Goal: Entertainment & Leisure: Consume media (video, audio)

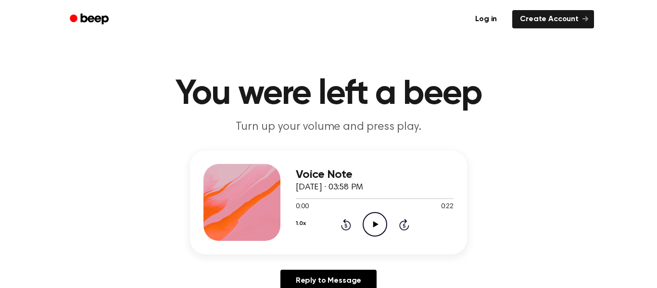
click at [375, 225] on icon at bounding box center [375, 224] width 5 height 6
click at [347, 221] on icon at bounding box center [346, 225] width 10 height 12
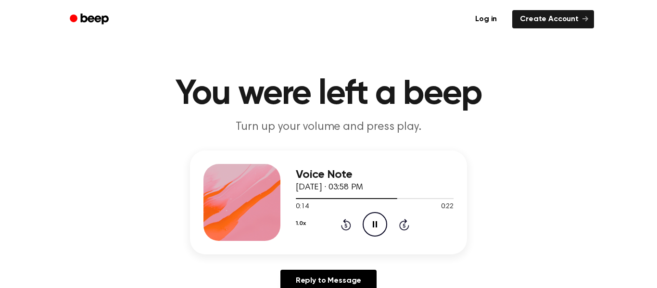
click at [344, 223] on icon "Rewind 5 seconds" at bounding box center [346, 224] width 11 height 13
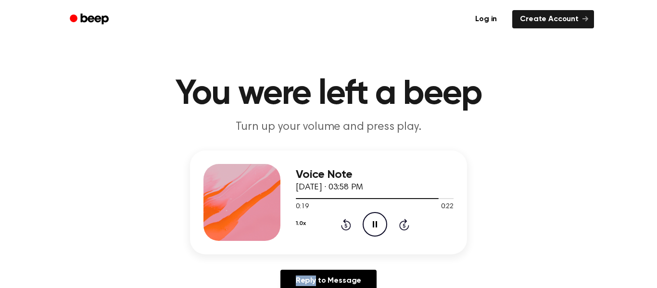
click at [372, 212] on div "0:19 0:22" at bounding box center [375, 207] width 158 height 10
click at [345, 228] on icon "Rewind 5 seconds" at bounding box center [346, 224] width 11 height 13
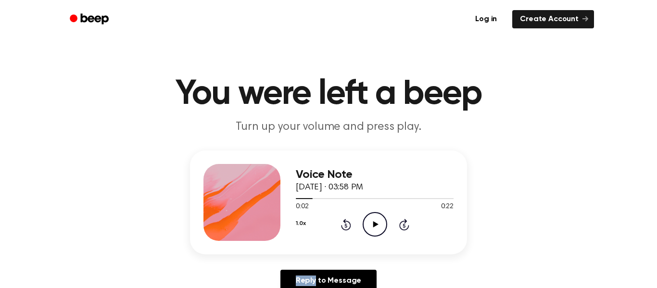
click at [345, 228] on icon "Rewind 5 seconds" at bounding box center [346, 224] width 11 height 13
click at [369, 224] on icon "Play Audio" at bounding box center [375, 224] width 25 height 25
drag, startPoint x: 346, startPoint y: 222, endPoint x: 349, endPoint y: 214, distance: 8.5
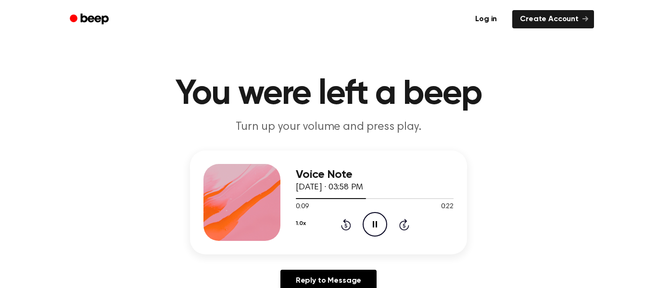
click at [349, 214] on div "1.0x Rewind 5 seconds Pause Audio Skip 5 seconds" at bounding box center [375, 224] width 158 height 25
click at [348, 222] on icon at bounding box center [346, 225] width 10 height 12
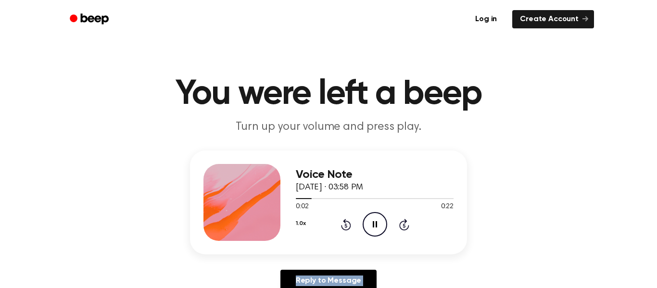
click at [348, 222] on icon at bounding box center [346, 225] width 10 height 12
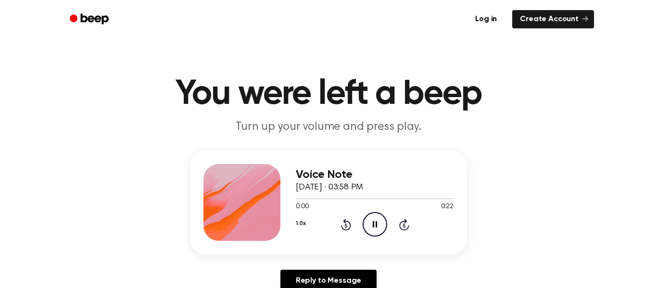
click at [348, 222] on icon at bounding box center [346, 225] width 10 height 12
drag, startPoint x: 348, startPoint y: 195, endPoint x: 291, endPoint y: 181, distance: 59.4
click at [291, 181] on div "Voice Note [DATE] · 03:58 PM 0:11 0:22 Your browser does not support the [objec…" at bounding box center [328, 203] width 277 height 104
click at [341, 223] on icon "Rewind 5 seconds" at bounding box center [346, 224] width 11 height 13
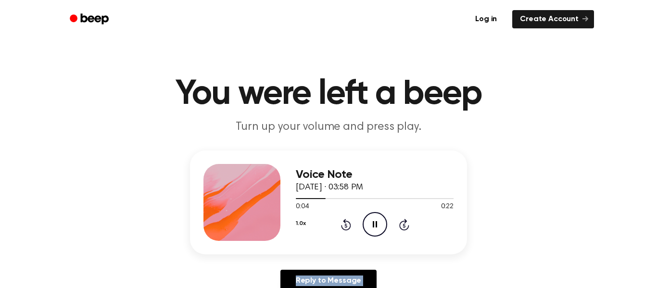
click at [341, 223] on icon "Rewind 5 seconds" at bounding box center [346, 224] width 11 height 13
click at [346, 206] on div "0:18 0:22" at bounding box center [375, 207] width 158 height 10
click at [343, 222] on icon "Rewind 5 seconds" at bounding box center [346, 224] width 11 height 13
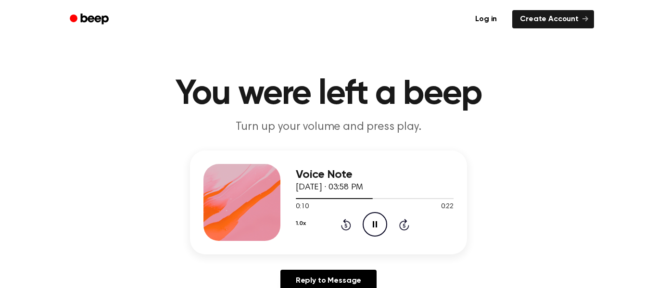
click at [343, 222] on icon "Rewind 5 seconds" at bounding box center [346, 224] width 11 height 13
click at [342, 225] on icon "Rewind 5 seconds" at bounding box center [346, 224] width 11 height 13
click at [346, 226] on icon at bounding box center [346, 226] width 2 height 4
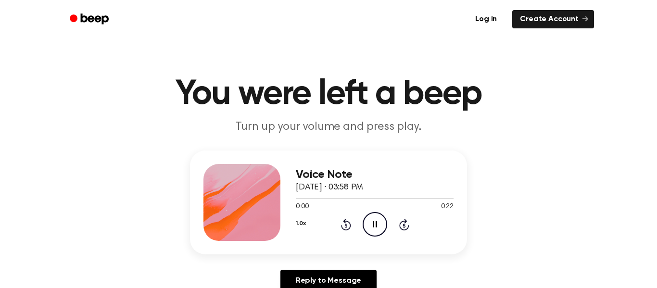
click at [341, 224] on icon "Rewind 5 seconds" at bounding box center [346, 224] width 11 height 13
click at [343, 225] on icon "Rewind 5 seconds" at bounding box center [346, 224] width 11 height 13
click at [347, 224] on icon "Rewind 5 seconds" at bounding box center [346, 224] width 11 height 13
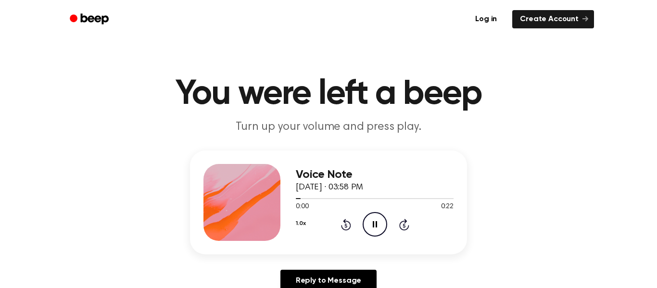
click at [347, 224] on icon "Rewind 5 seconds" at bounding box center [346, 224] width 11 height 13
click at [347, 223] on icon "Rewind 5 seconds" at bounding box center [346, 224] width 11 height 13
click at [349, 223] on icon at bounding box center [346, 225] width 10 height 12
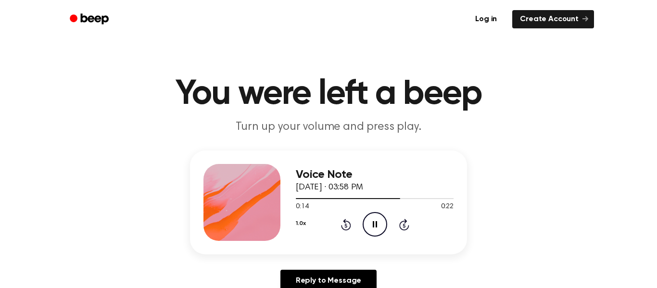
click at [349, 223] on icon at bounding box center [346, 225] width 10 height 12
click at [375, 227] on icon "Pause Audio" at bounding box center [375, 224] width 25 height 25
click at [370, 226] on icon "Play Audio" at bounding box center [375, 224] width 25 height 25
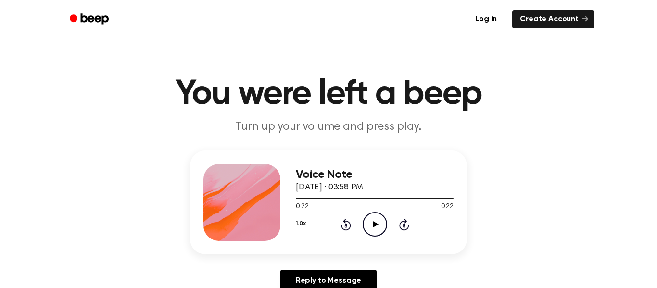
click at [346, 223] on icon "Rewind 5 seconds" at bounding box center [346, 224] width 11 height 13
click at [376, 221] on icon "Play Audio" at bounding box center [375, 224] width 25 height 25
click at [339, 224] on div "1.0x Rewind 5 seconds Play Audio Skip 5 seconds" at bounding box center [375, 224] width 158 height 25
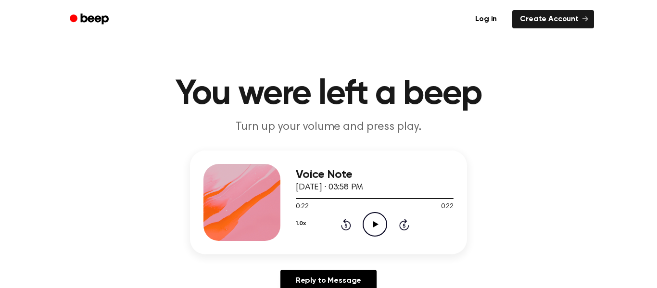
click at [347, 220] on icon "Rewind 5 seconds" at bounding box center [346, 224] width 11 height 13
click at [379, 227] on icon "Play Audio" at bounding box center [375, 224] width 25 height 25
click at [349, 224] on icon "Rewind 5 seconds" at bounding box center [346, 224] width 11 height 13
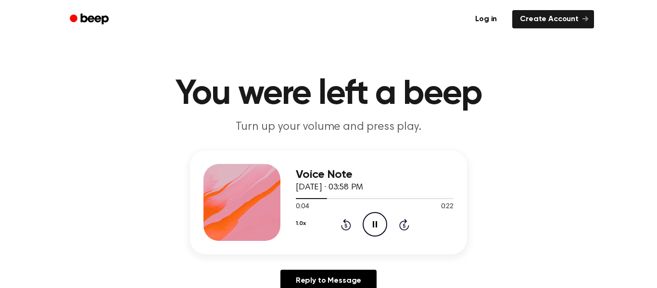
click at [381, 224] on icon "Pause Audio" at bounding box center [375, 224] width 25 height 25
click at [381, 224] on icon "Play Audio" at bounding box center [375, 224] width 25 height 25
click at [381, 224] on icon "Pause Audio" at bounding box center [375, 224] width 25 height 25
click at [344, 225] on icon "Rewind 5 seconds" at bounding box center [346, 224] width 11 height 13
click at [378, 217] on icon "Play Audio" at bounding box center [375, 224] width 25 height 25
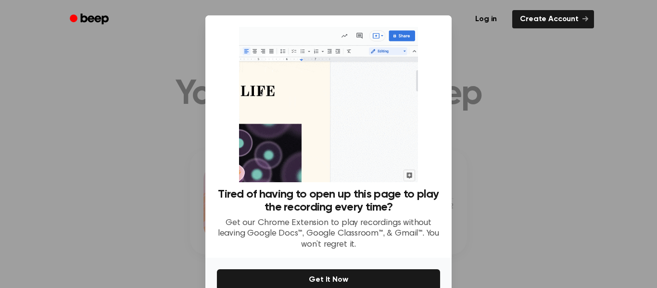
scroll to position [51, 0]
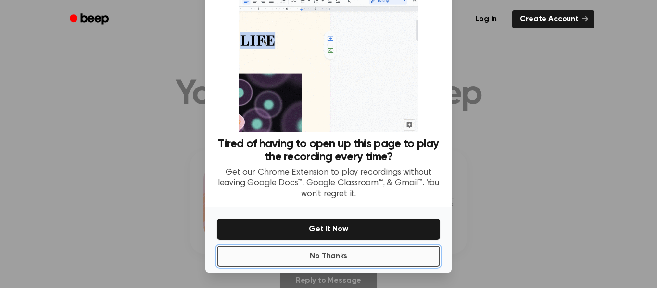
click at [265, 258] on button "No Thanks" at bounding box center [328, 256] width 223 height 21
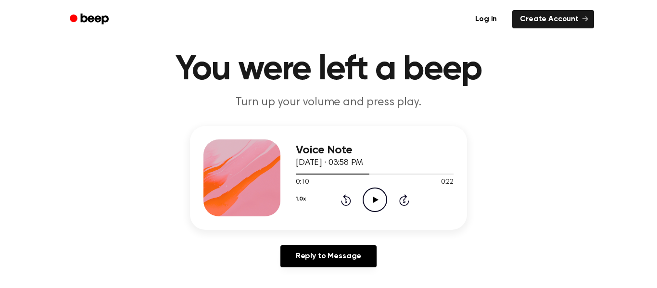
scroll to position [32, 0]
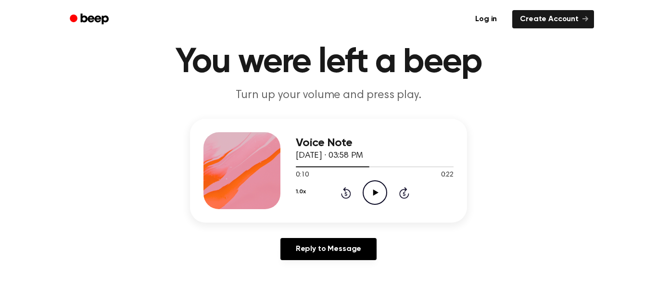
click at [371, 190] on icon "Play Audio" at bounding box center [375, 192] width 25 height 25
click at [350, 187] on icon "Rewind 5 seconds" at bounding box center [346, 193] width 11 height 13
click at [345, 190] on icon at bounding box center [346, 193] width 10 height 12
click at [380, 191] on icon "Play Audio" at bounding box center [375, 192] width 25 height 25
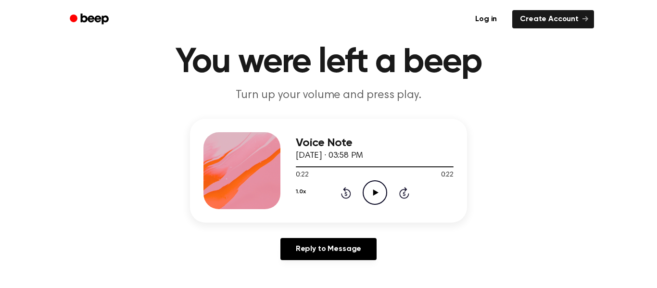
click at [342, 188] on icon "Rewind 5 seconds" at bounding box center [346, 193] width 11 height 13
click at [347, 189] on icon at bounding box center [346, 193] width 10 height 12
click at [370, 191] on icon "Play Audio" at bounding box center [375, 192] width 25 height 25
click at [341, 193] on icon "Rewind 5 seconds" at bounding box center [346, 193] width 11 height 13
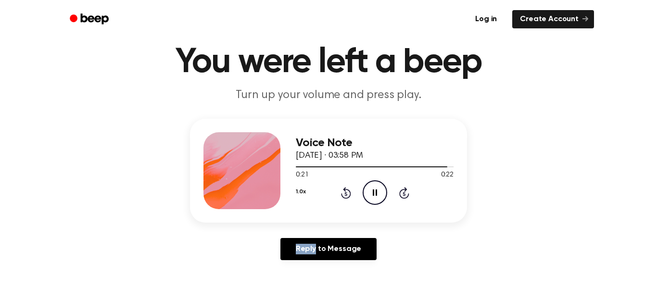
click at [352, 192] on div "1.0x Rewind 5 seconds Pause Audio Skip 5 seconds" at bounding box center [375, 192] width 158 height 25
click at [346, 188] on icon "Rewind 5 seconds" at bounding box center [346, 193] width 11 height 13
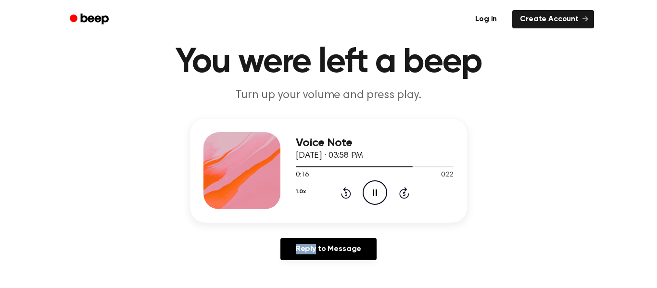
click at [346, 188] on icon "Rewind 5 seconds" at bounding box center [346, 193] width 11 height 13
click at [380, 196] on icon "Pause Audio" at bounding box center [375, 192] width 25 height 25
click at [380, 196] on icon "Play Audio" at bounding box center [375, 192] width 25 height 25
click at [380, 196] on icon "Pause Audio" at bounding box center [375, 192] width 25 height 25
click at [380, 196] on icon "Play Audio" at bounding box center [375, 192] width 25 height 25
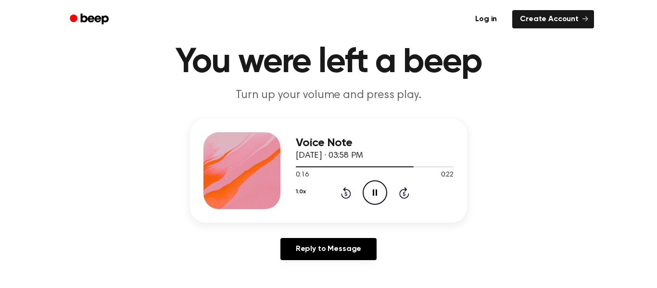
click at [341, 194] on icon "Rewind 5 seconds" at bounding box center [346, 193] width 11 height 13
click at [348, 194] on icon "Rewind 5 seconds" at bounding box center [346, 193] width 11 height 13
click at [366, 191] on icon "Play Audio" at bounding box center [375, 192] width 25 height 25
click at [345, 192] on icon at bounding box center [346, 193] width 10 height 12
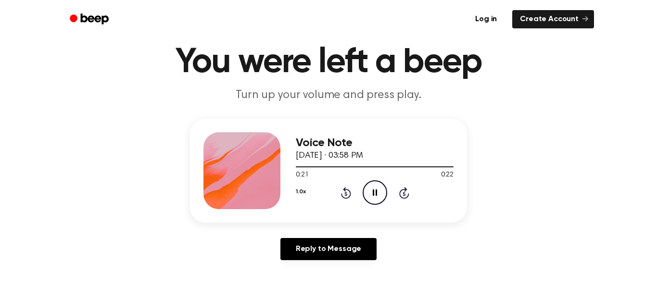
click at [345, 192] on icon at bounding box center [346, 193] width 10 height 12
click at [346, 190] on icon at bounding box center [346, 193] width 10 height 12
click at [349, 192] on icon at bounding box center [346, 193] width 10 height 12
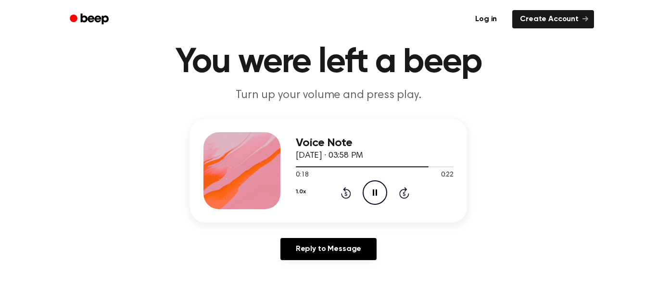
click at [365, 192] on icon "Pause Audio" at bounding box center [375, 192] width 25 height 25
click at [342, 189] on icon "Rewind 5 seconds" at bounding box center [346, 193] width 11 height 13
click at [369, 192] on icon "Play Audio" at bounding box center [375, 192] width 25 height 25
click at [369, 192] on icon "Pause Audio" at bounding box center [375, 192] width 25 height 25
click at [372, 192] on icon "Play Audio" at bounding box center [375, 192] width 25 height 25
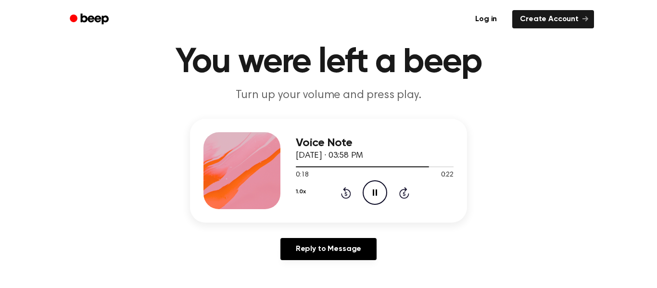
click at [373, 192] on icon at bounding box center [375, 193] width 4 height 6
click at [373, 192] on icon at bounding box center [375, 193] width 5 height 6
click at [373, 192] on icon at bounding box center [375, 193] width 4 height 6
click at [367, 182] on icon "Play Audio" at bounding box center [375, 192] width 25 height 25
click at [376, 193] on icon at bounding box center [375, 193] width 4 height 6
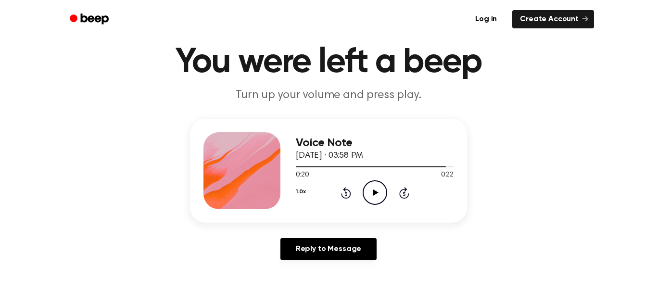
click at [374, 192] on icon at bounding box center [375, 193] width 5 height 6
click at [346, 194] on icon at bounding box center [346, 194] width 2 height 4
click at [346, 190] on icon at bounding box center [346, 193] width 10 height 12
click at [350, 187] on icon "Rewind 5 seconds" at bounding box center [346, 193] width 11 height 13
click at [346, 194] on icon at bounding box center [346, 194] width 2 height 4
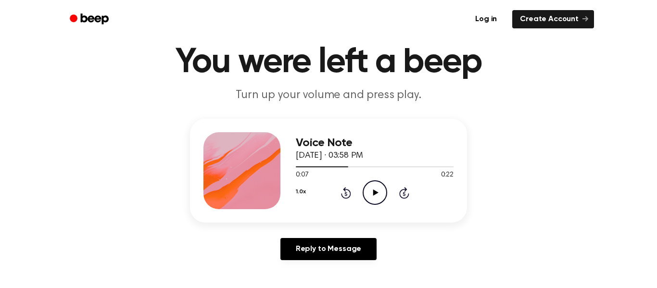
click at [346, 194] on icon at bounding box center [346, 194] width 2 height 4
click at [373, 193] on icon at bounding box center [375, 193] width 5 height 6
click at [379, 186] on icon "Pause Audio" at bounding box center [375, 192] width 25 height 25
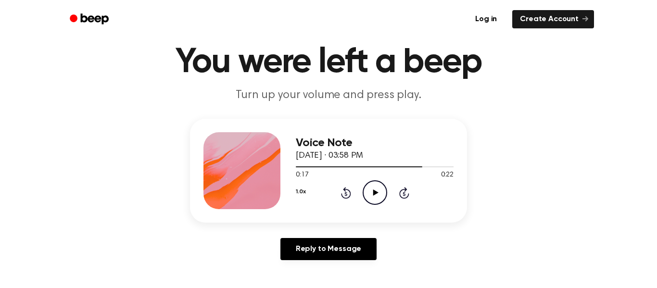
click at [405, 198] on icon at bounding box center [404, 193] width 10 height 12
click at [404, 194] on icon at bounding box center [404, 194] width 2 height 4
